Goal: Communication & Community: Participate in discussion

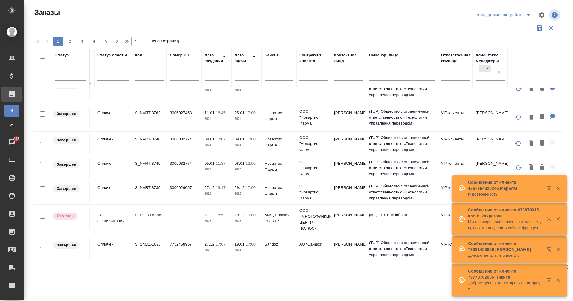
scroll to position [327, 43]
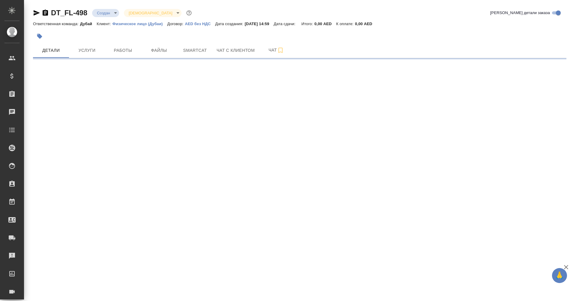
select select "RU"
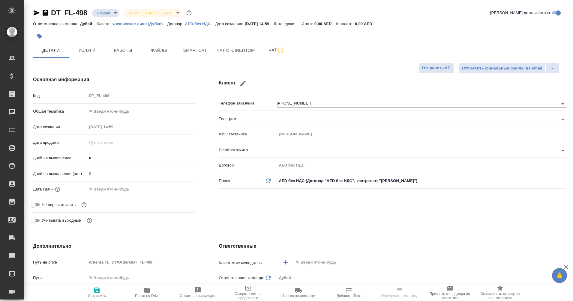
type textarea "x"
type input "[PERSON_NAME]"
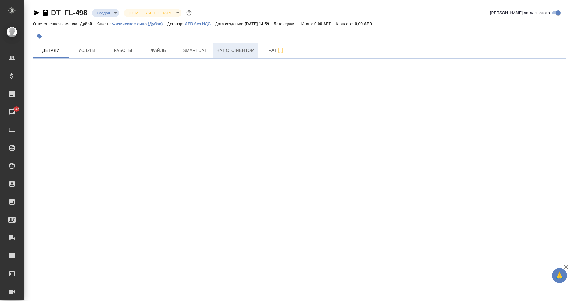
select select "RU"
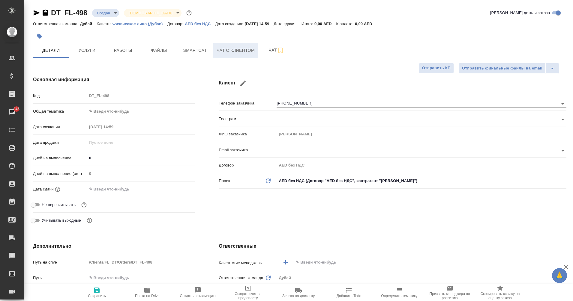
type textarea "x"
click at [244, 54] on span "Чат с клиентом" at bounding box center [236, 50] width 38 height 7
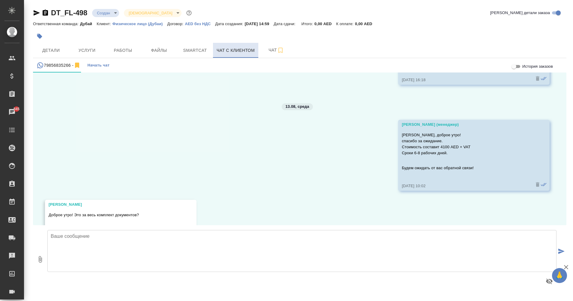
scroll to position [581, 0]
